Goal: Task Accomplishment & Management: Use online tool/utility

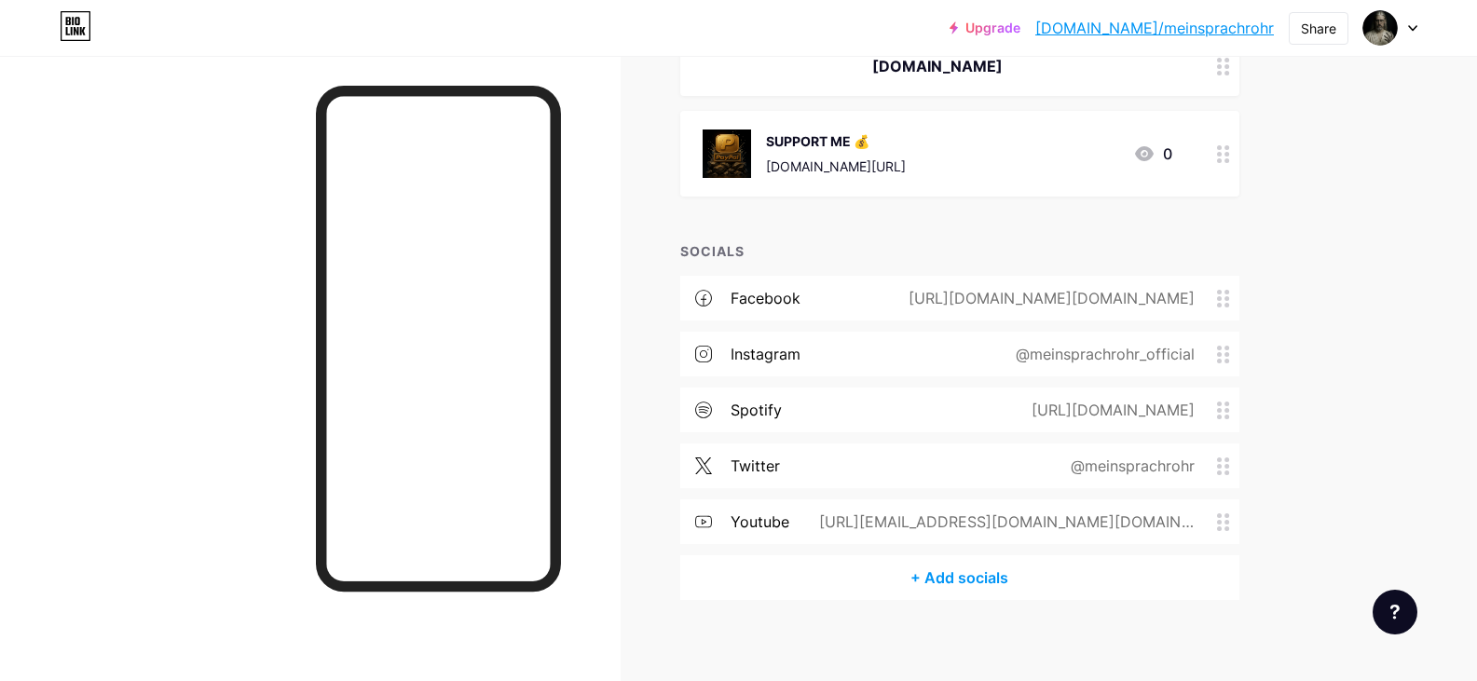
scroll to position [746, 0]
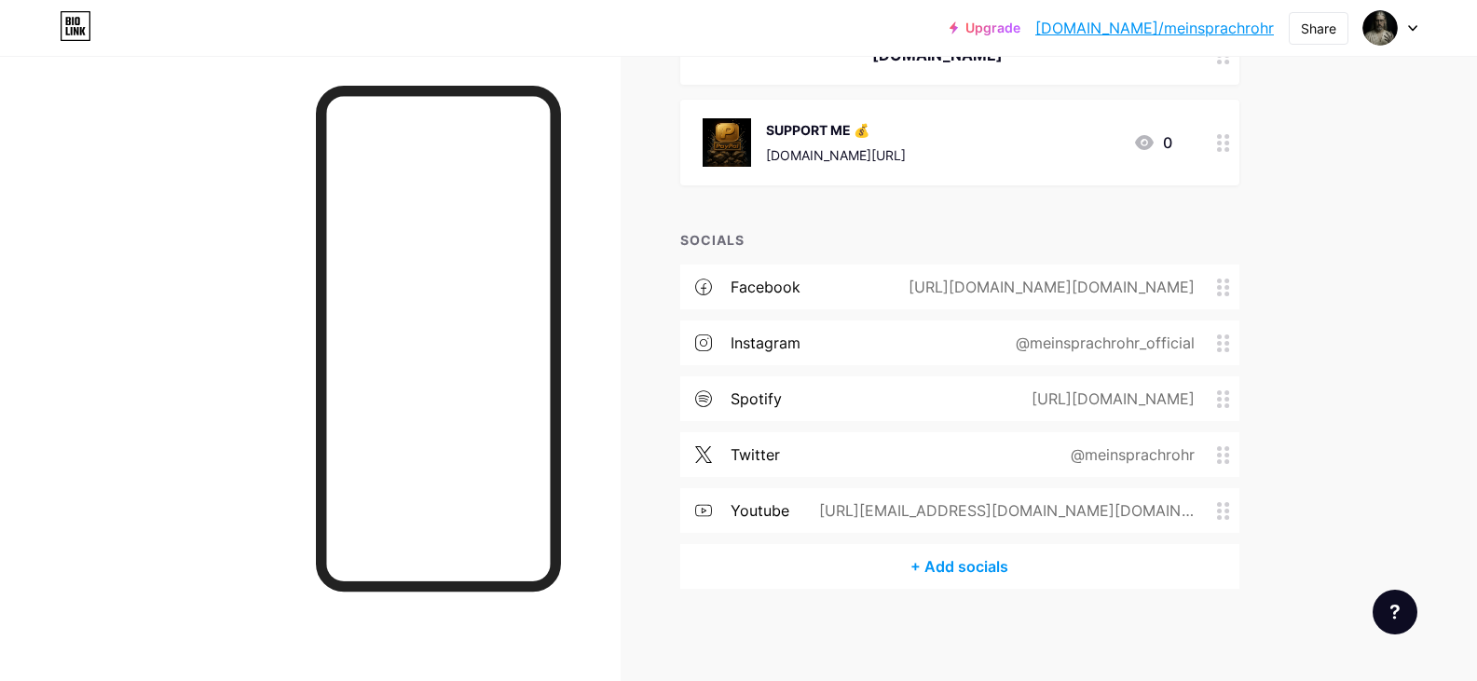
click at [1092, 148] on div "SUPPORT ME 💰 [DOMAIN_NAME][URL] 0" at bounding box center [938, 142] width 470 height 48
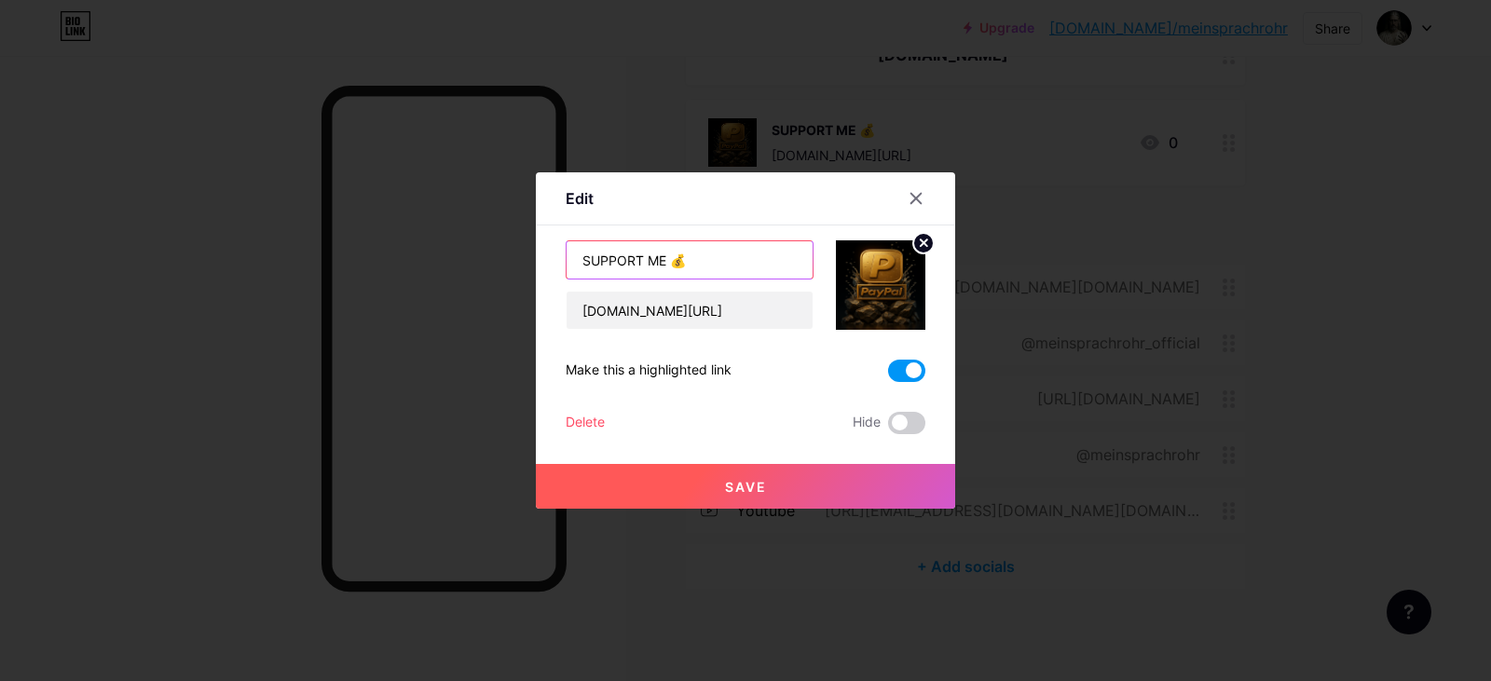
click at [585, 259] on input "SUPPORT ME 💰" at bounding box center [690, 259] width 246 height 37
click at [703, 372] on div "Make this a highlighted link" at bounding box center [649, 371] width 166 height 22
click at [666, 263] on input "SEND A TIP |SUPPORT ME 💰" at bounding box center [690, 259] width 246 height 37
type input "SEND A TIP | PAYPAL 💰"
click at [865, 483] on button "Save" at bounding box center [745, 486] width 419 height 45
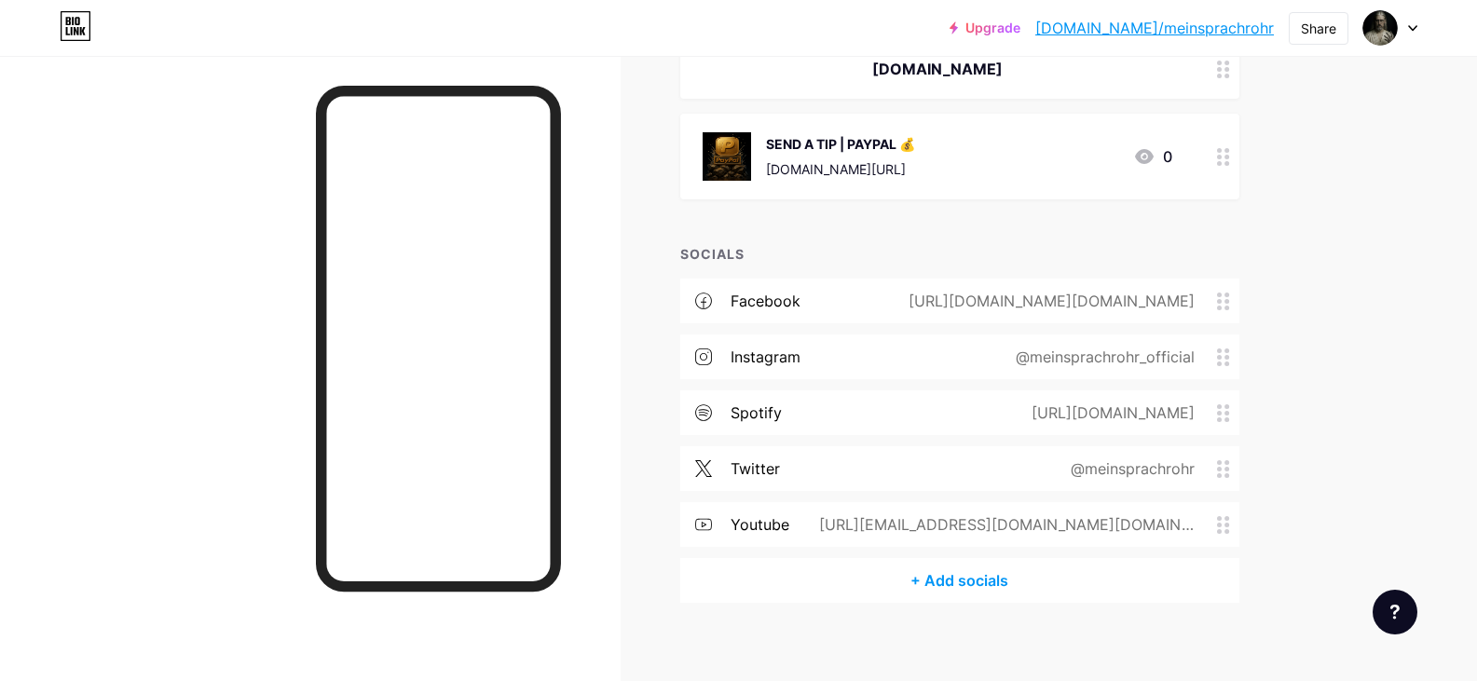
scroll to position [746, 0]
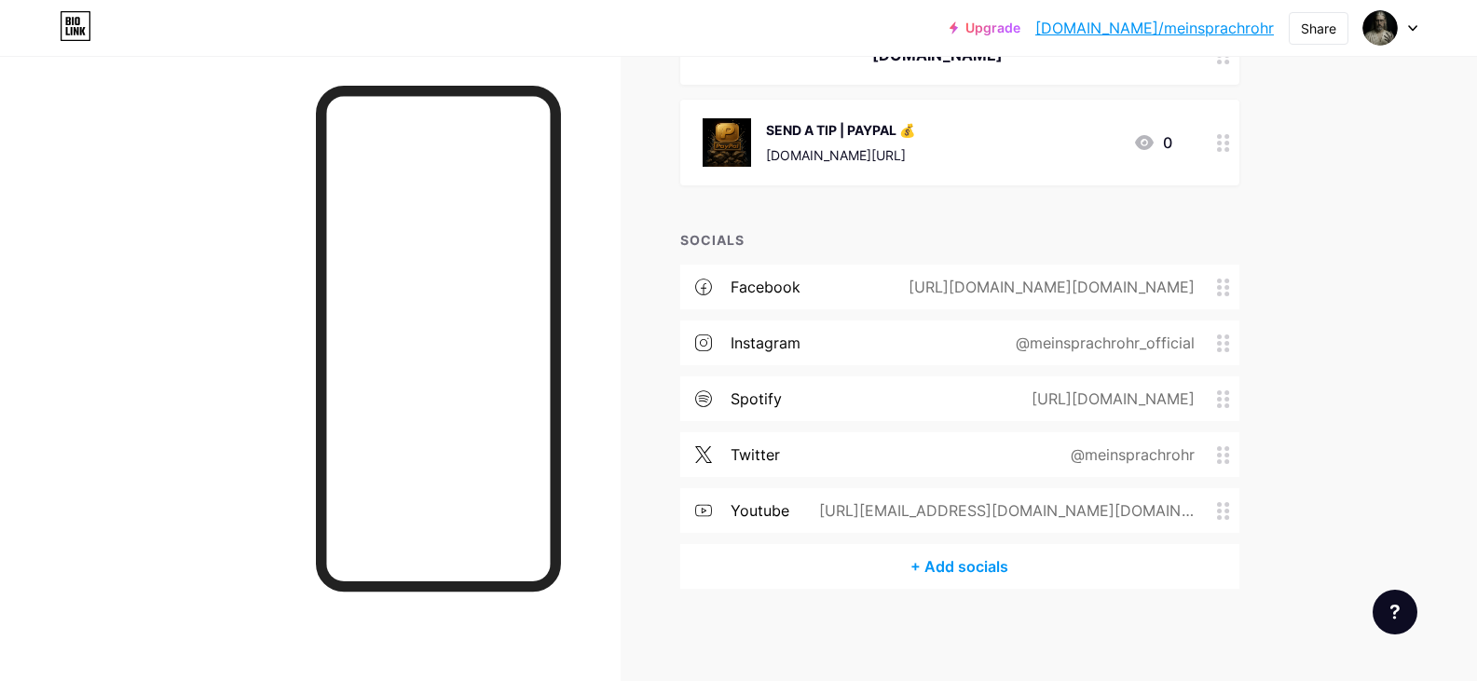
click at [1000, 136] on div "SEND A TIP | PAYPAL 💰 [DOMAIN_NAME][URL] 0" at bounding box center [938, 142] width 470 height 48
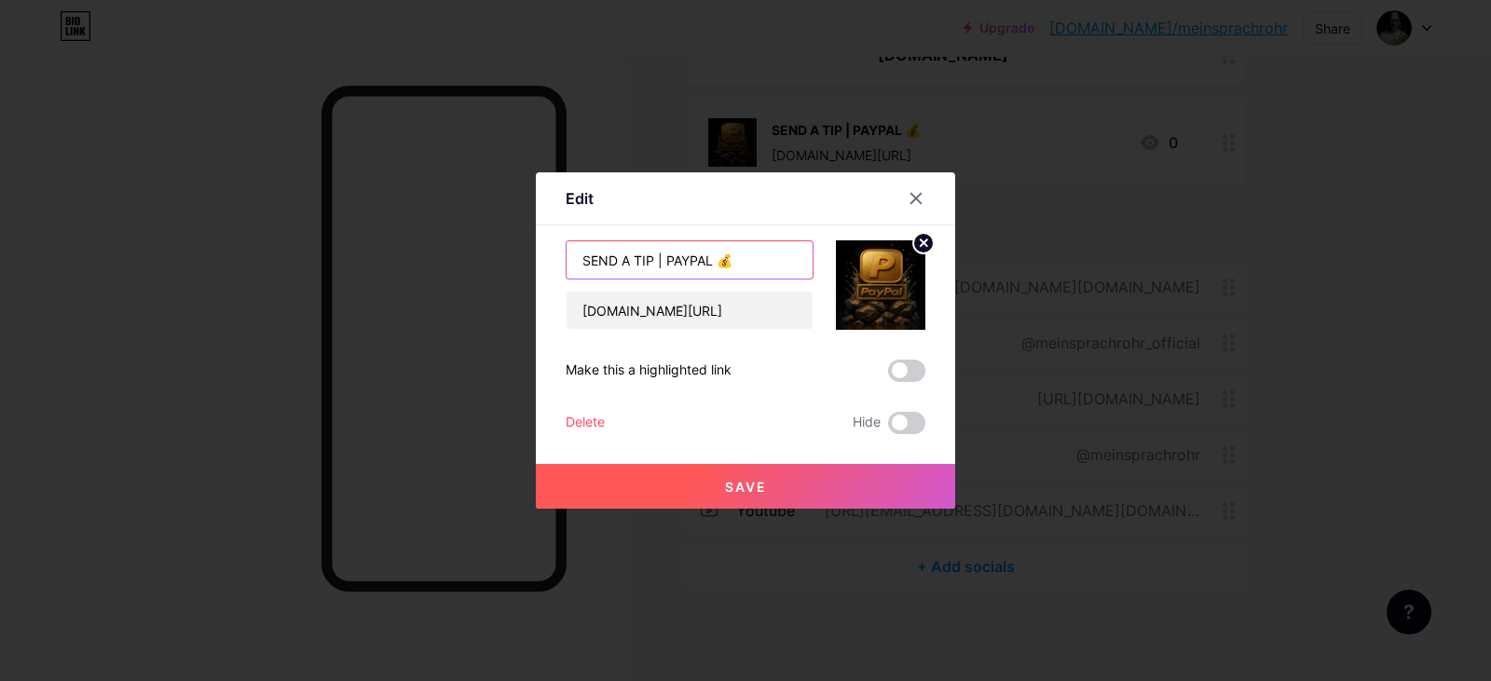
click at [723, 262] on input "SEND A TIP | PAYPAL 💰" at bounding box center [690, 259] width 246 height 37
type input "SEND A TIP 💰"
click at [881, 490] on button "Save" at bounding box center [745, 486] width 419 height 45
